Goal: Information Seeking & Learning: Find contact information

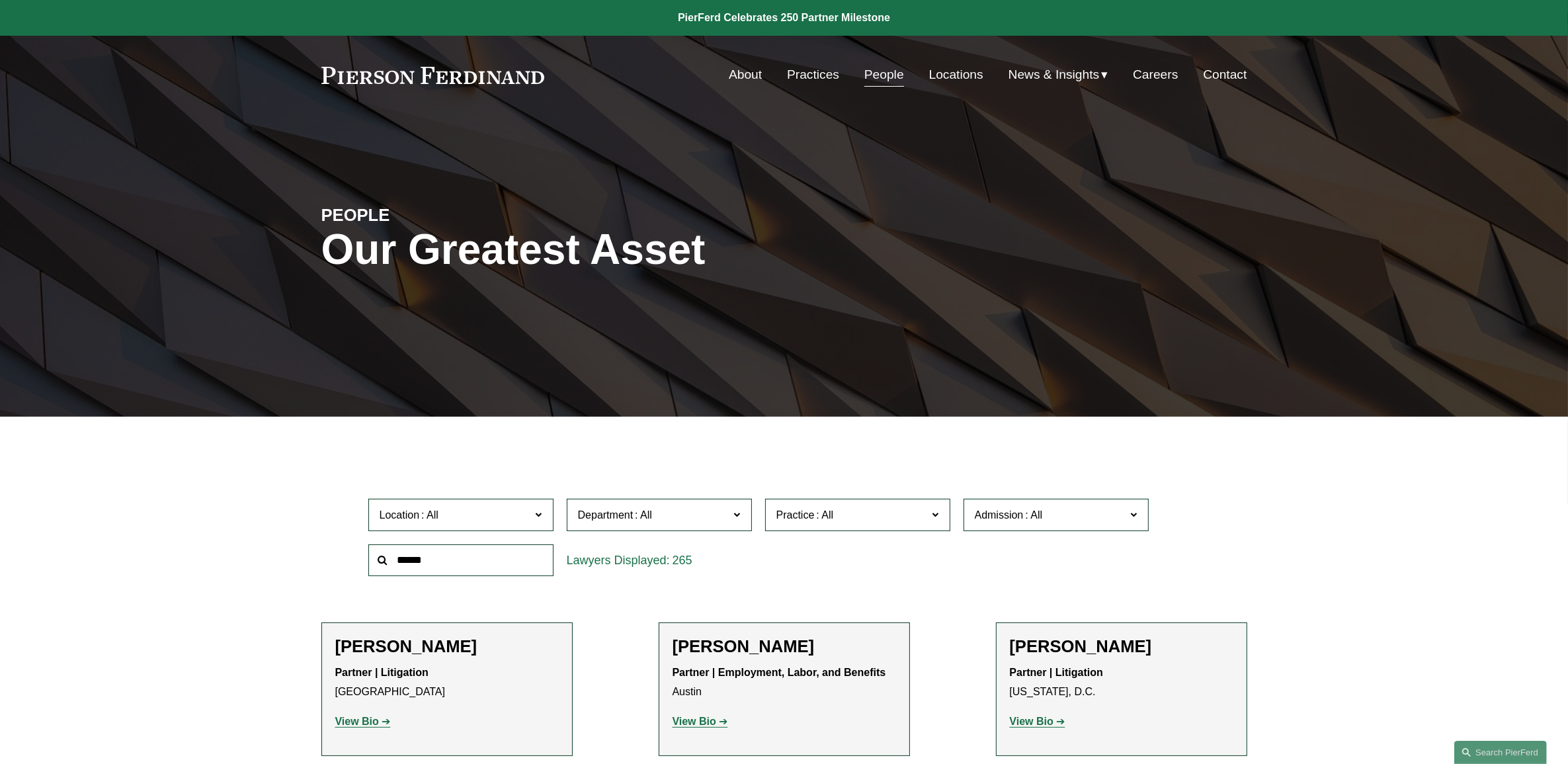
click at [1010, 511] on span "Admission" at bounding box center [999, 515] width 49 height 12
click at [0, 0] on link "[US_STATE]" at bounding box center [0, 0] width 0 height 0
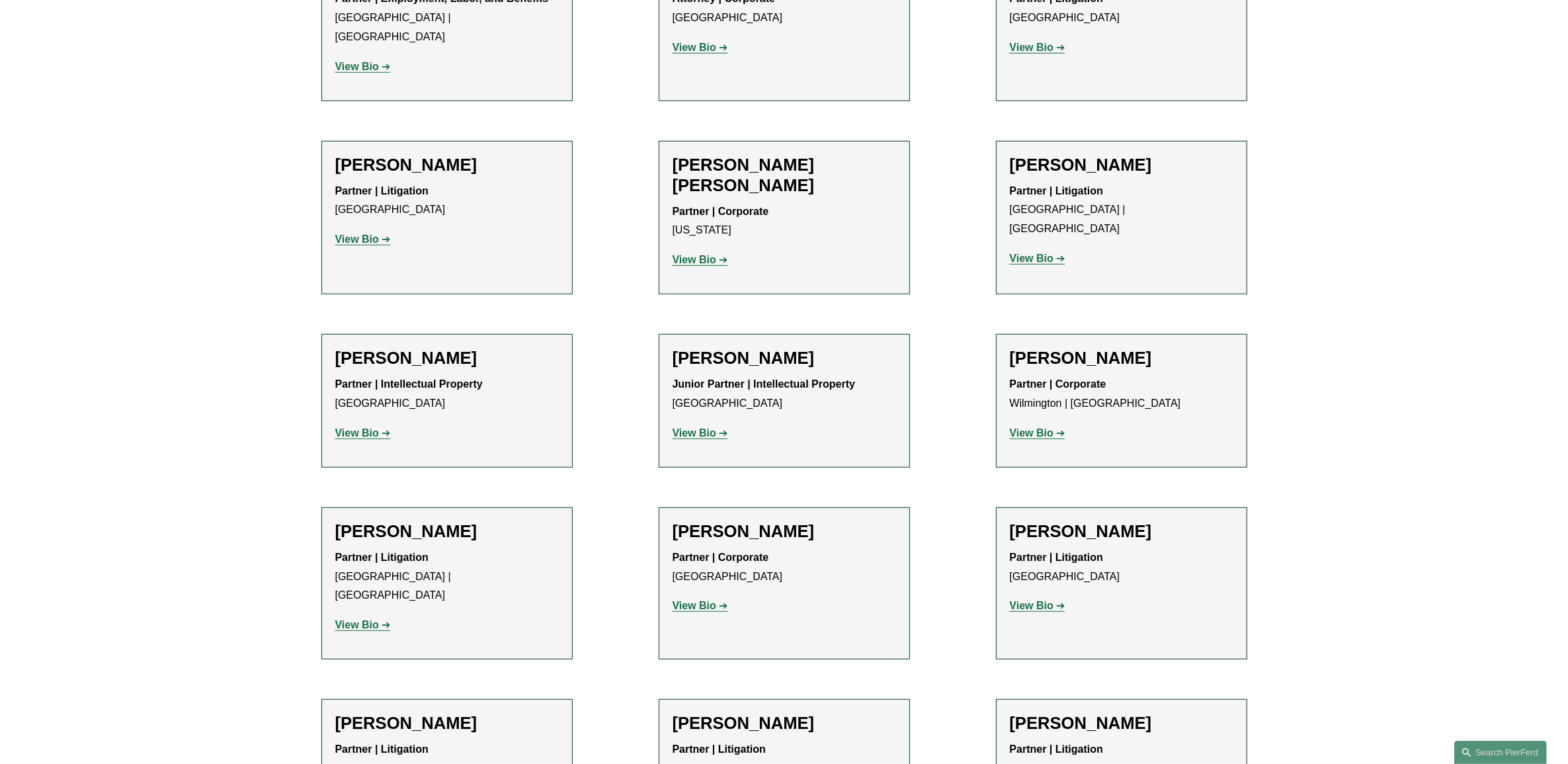
scroll to position [1066, 0]
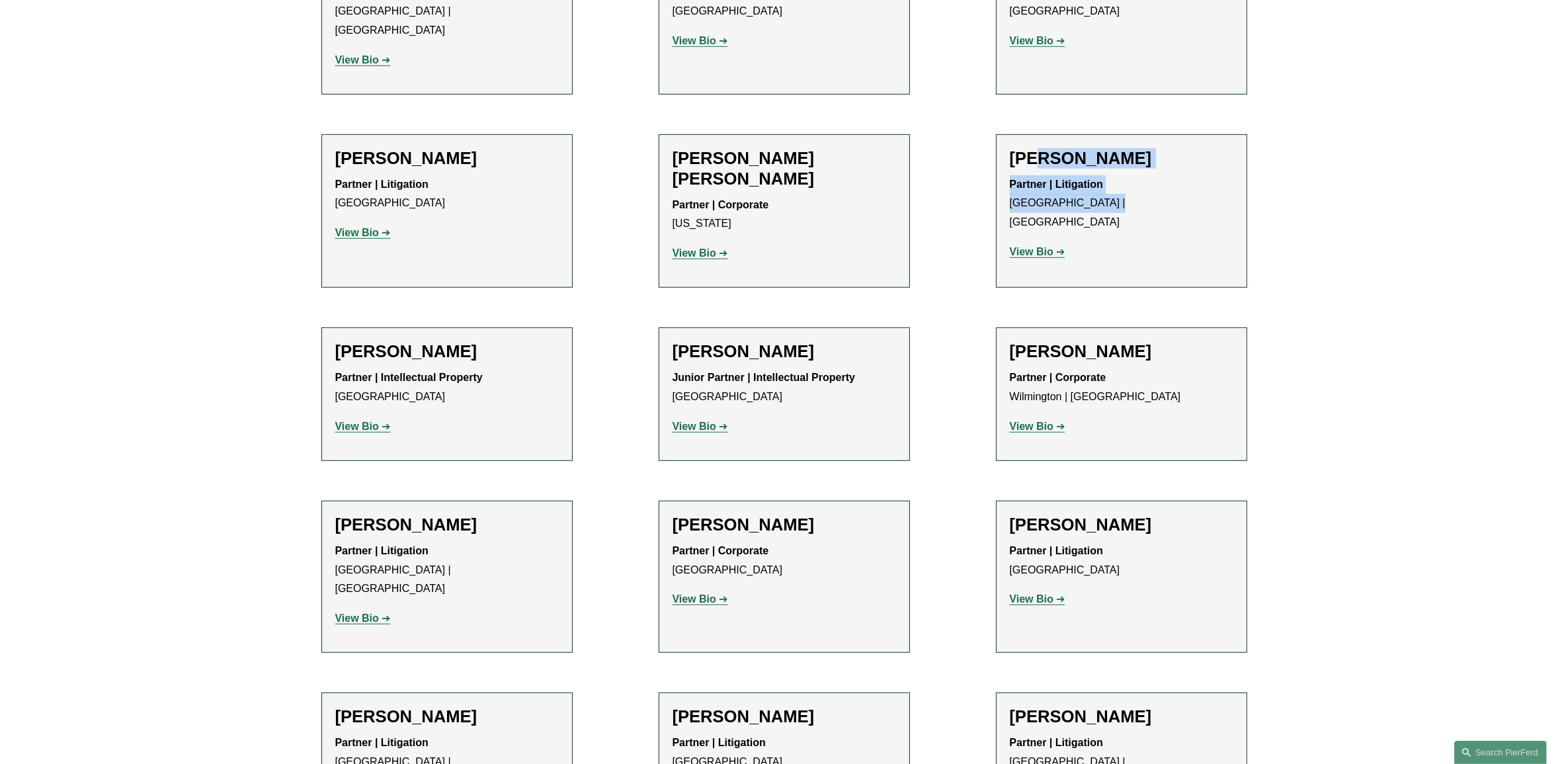
drag, startPoint x: 1141, startPoint y: 186, endPoint x: 1036, endPoint y: 139, distance: 115.0
click at [1036, 148] on div "[PERSON_NAME] Partner | Litigation [GEOGRAPHIC_DATA] | [GEOGRAPHIC_DATA] View B…" at bounding box center [1121, 210] width 223 height 124
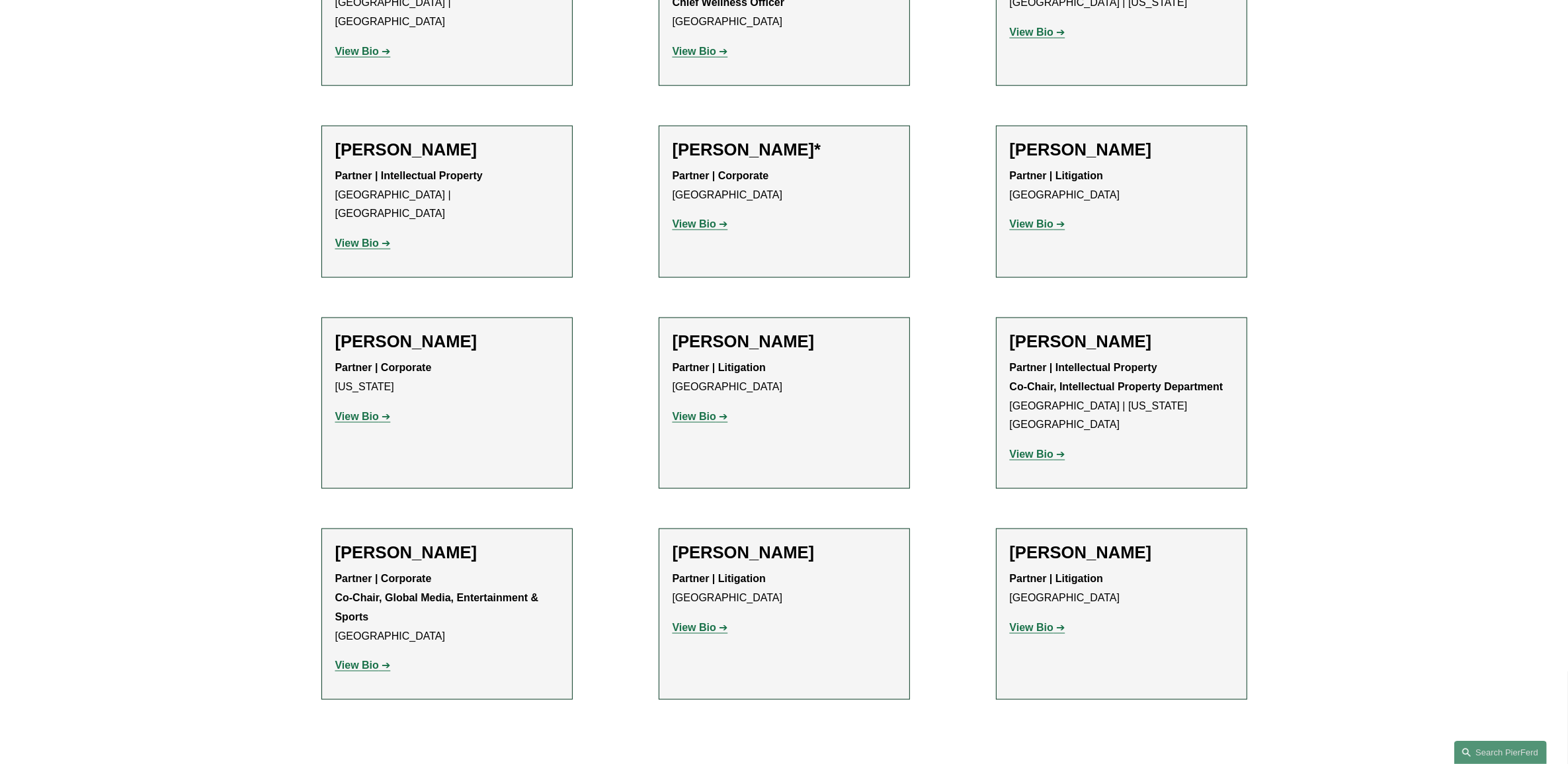
scroll to position [1969, 0]
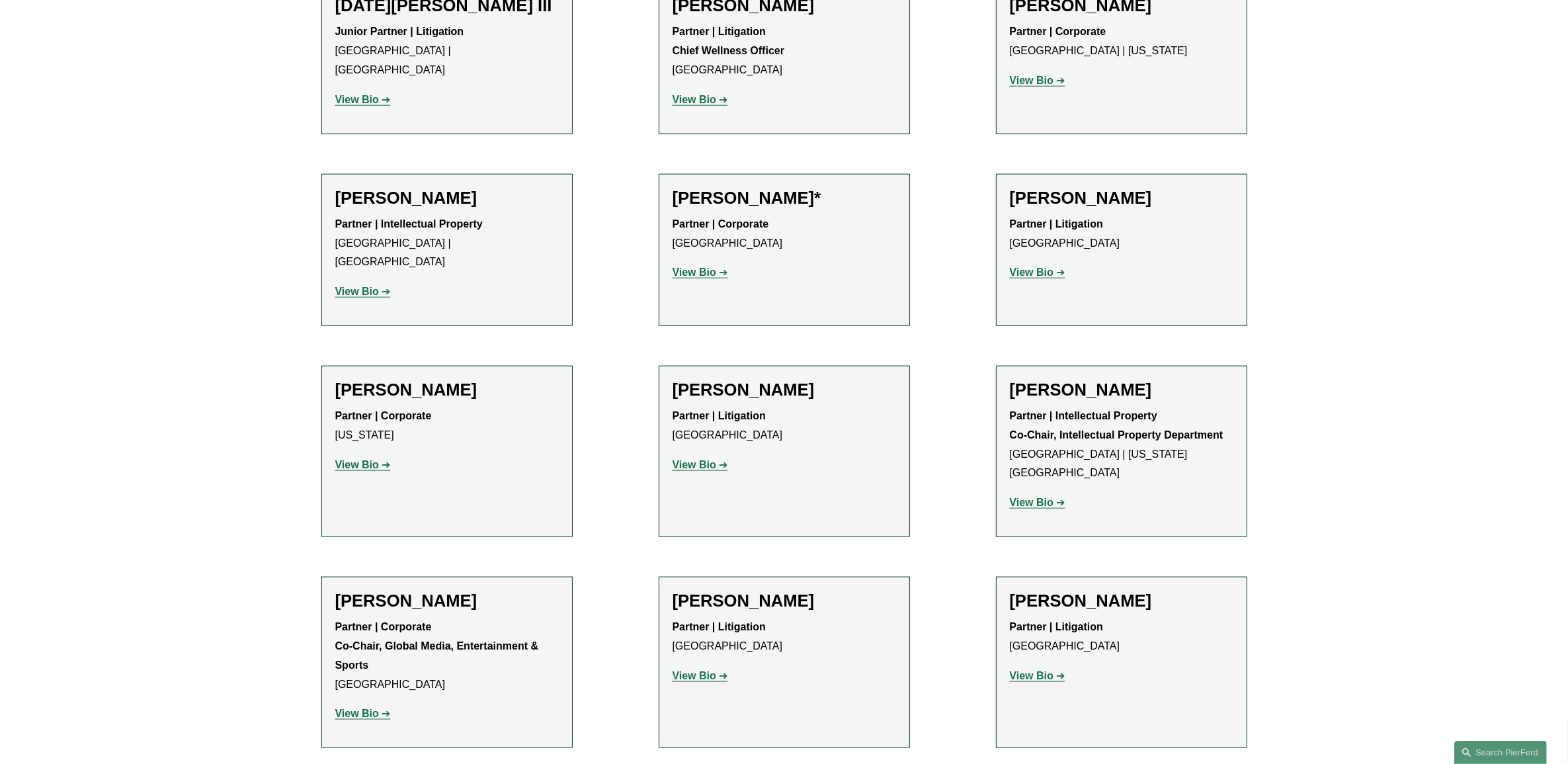
click at [1031, 671] on strong "View Bio" at bounding box center [1031, 677] width 44 height 12
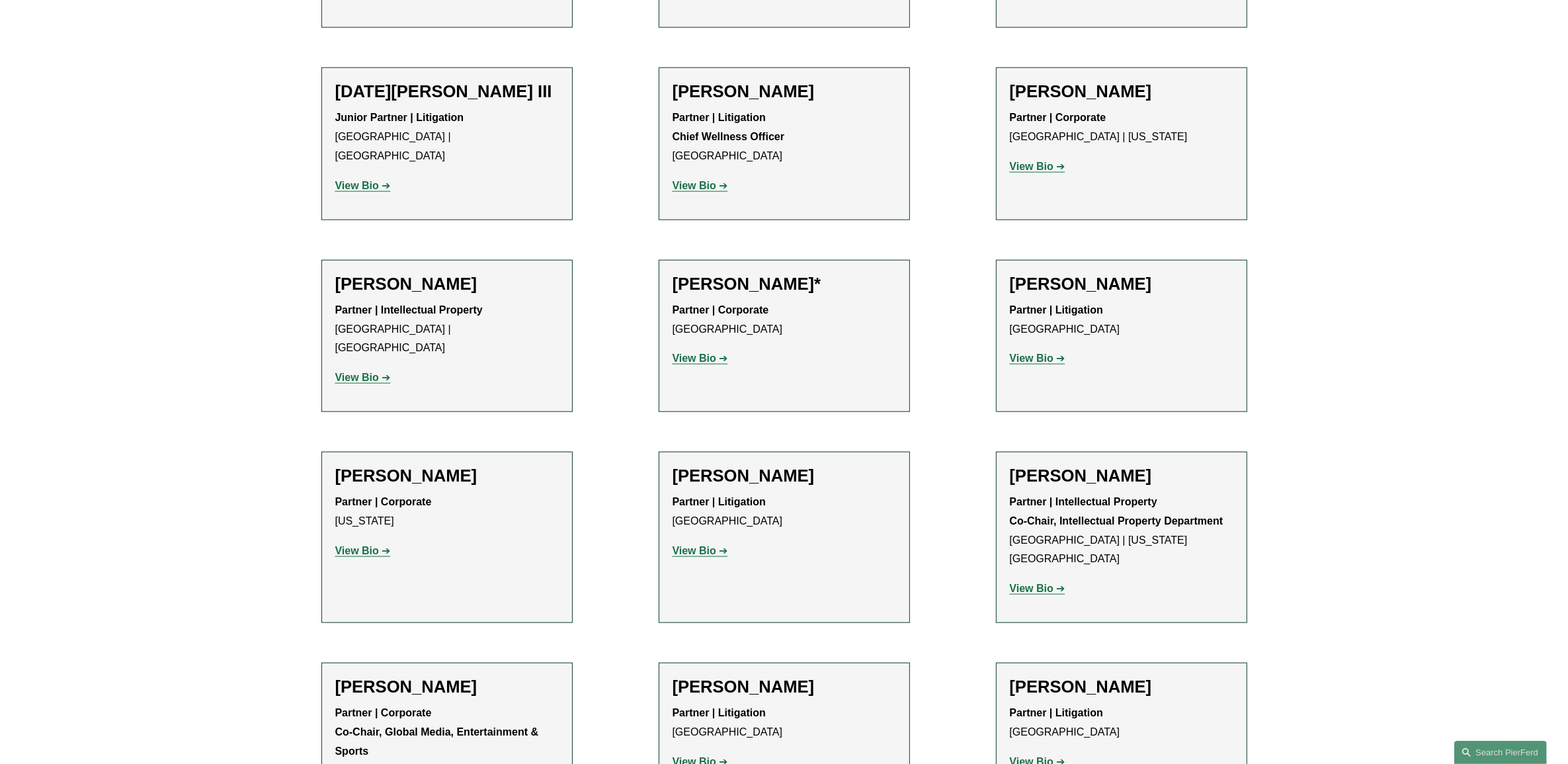
scroll to position [1877, 0]
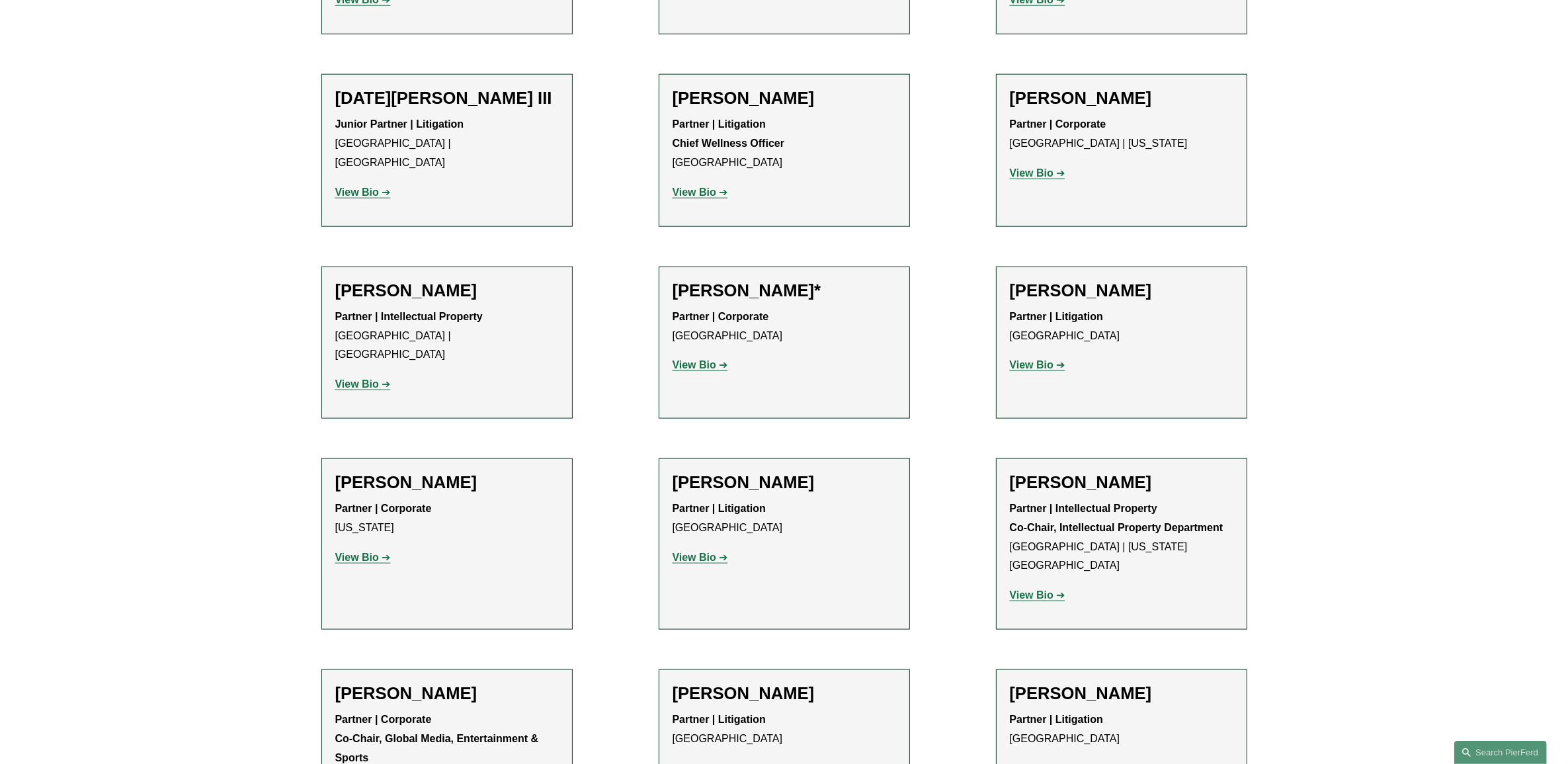
drag, startPoint x: 1331, startPoint y: 654, endPoint x: 1157, endPoint y: 576, distance: 190.7
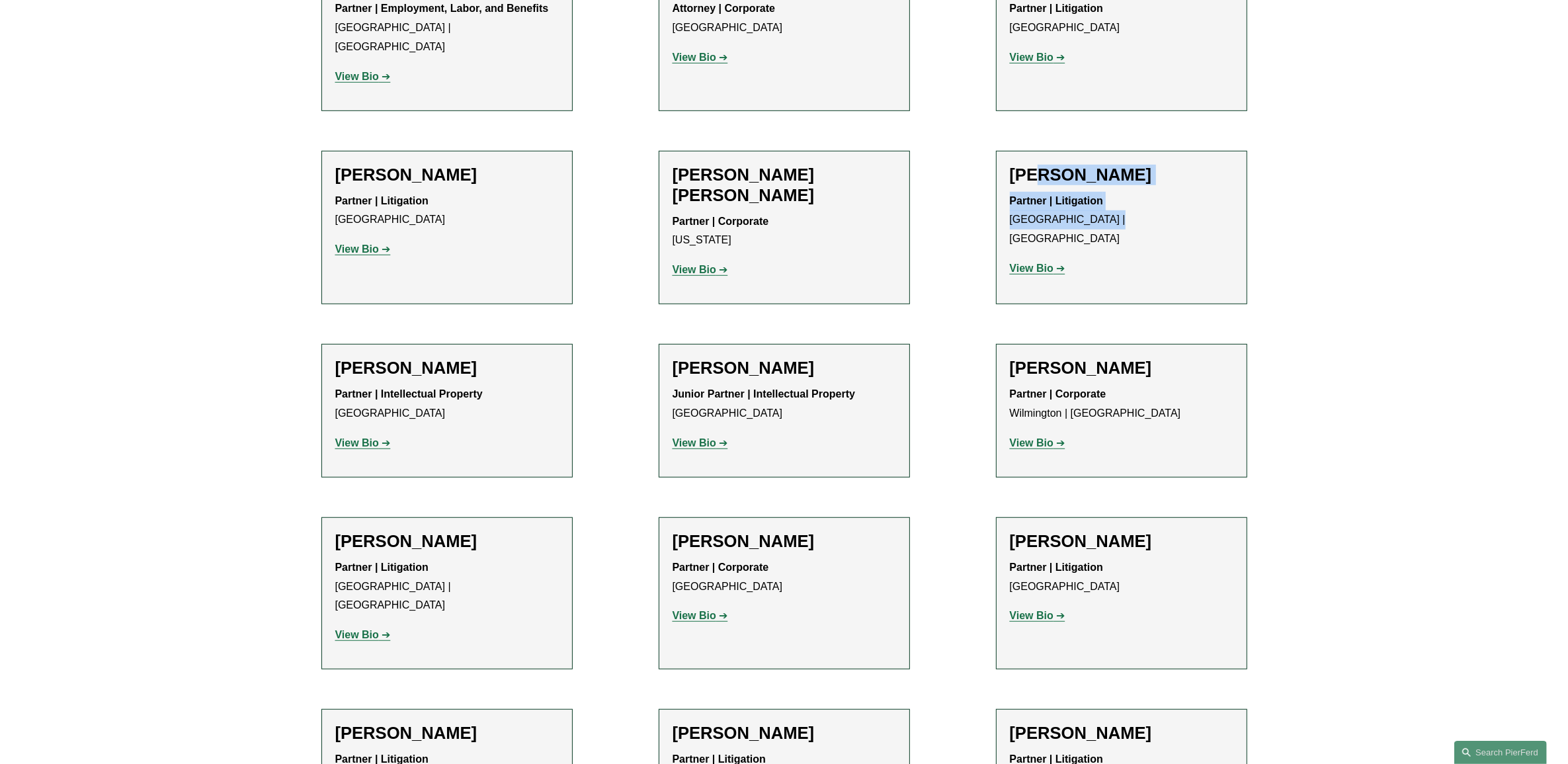
scroll to position [583, 0]
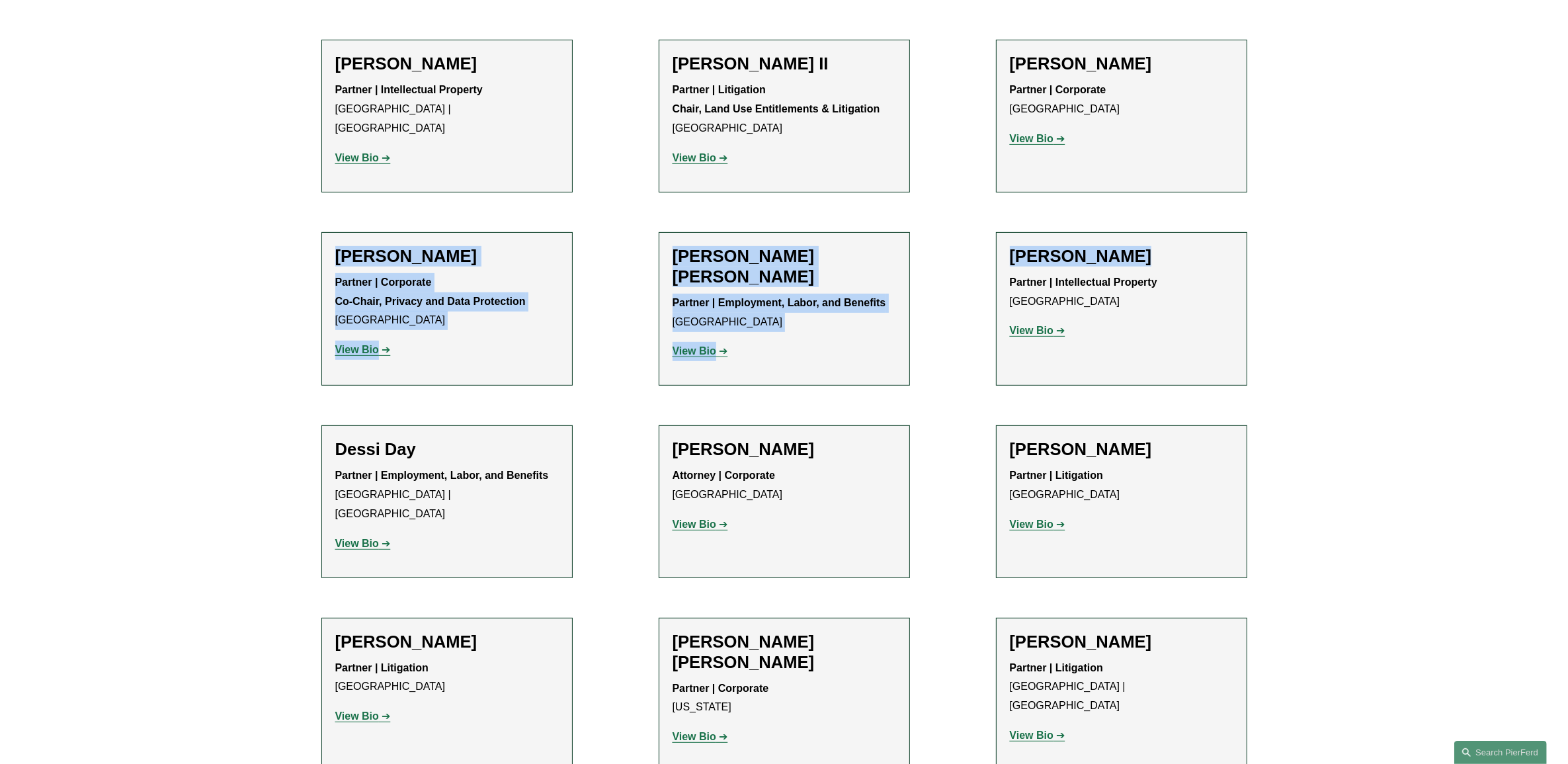
drag, startPoint x: 1542, startPoint y: 226, endPoint x: 1521, endPoint y: 127, distance: 101.2
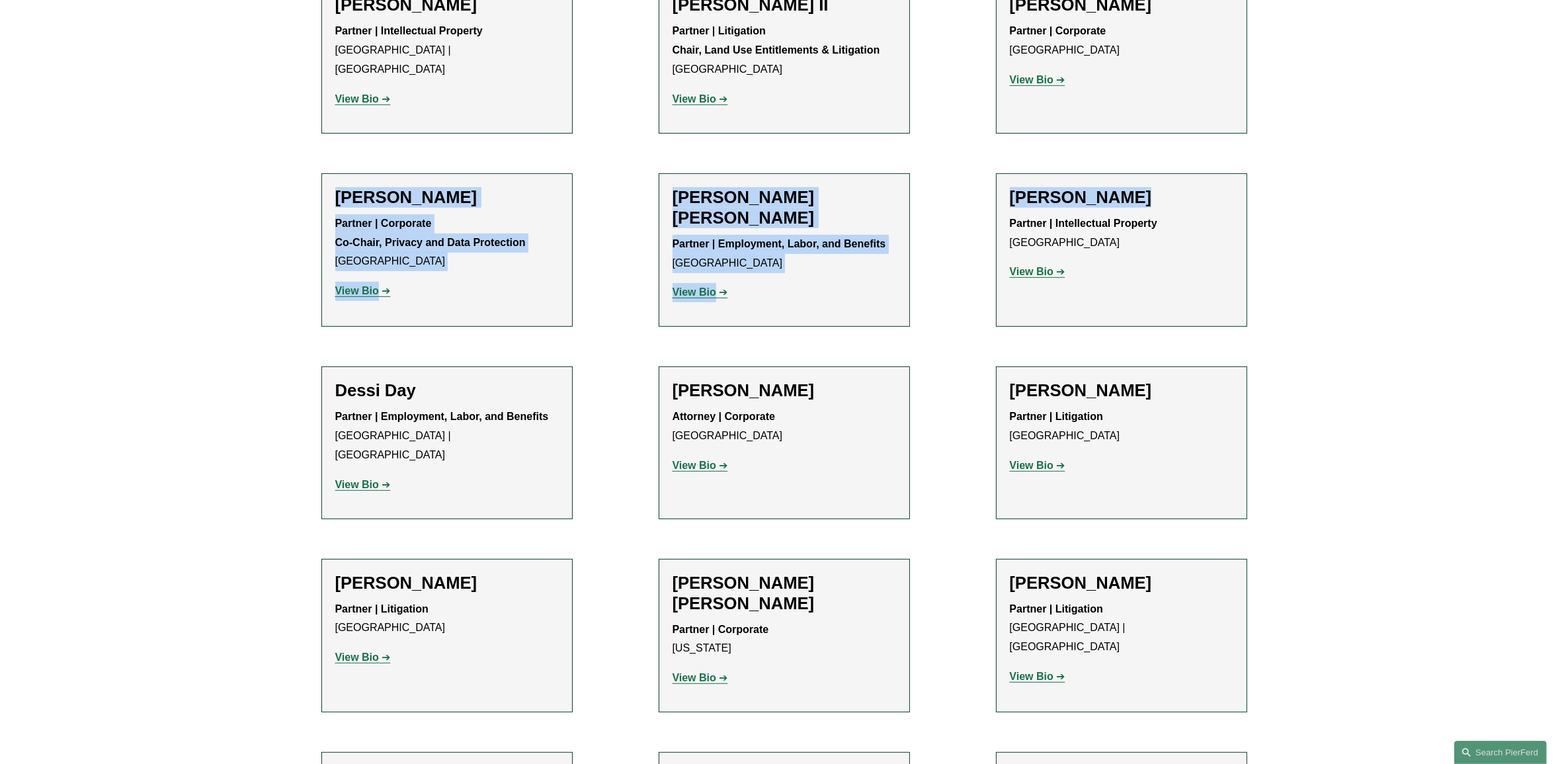
scroll to position [648, 0]
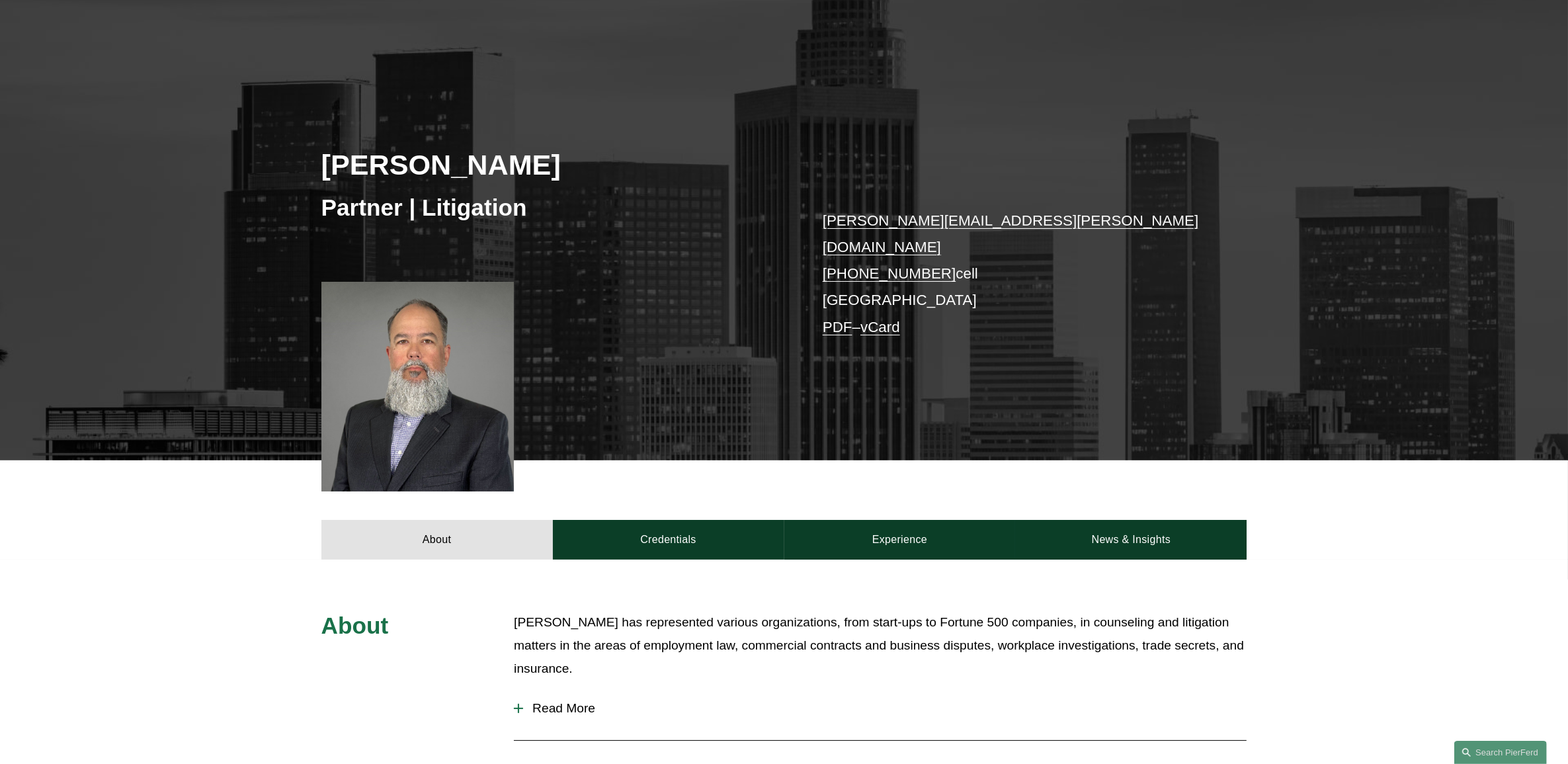
scroll to position [96, 0]
